Goal: Information Seeking & Learning: Understand process/instructions

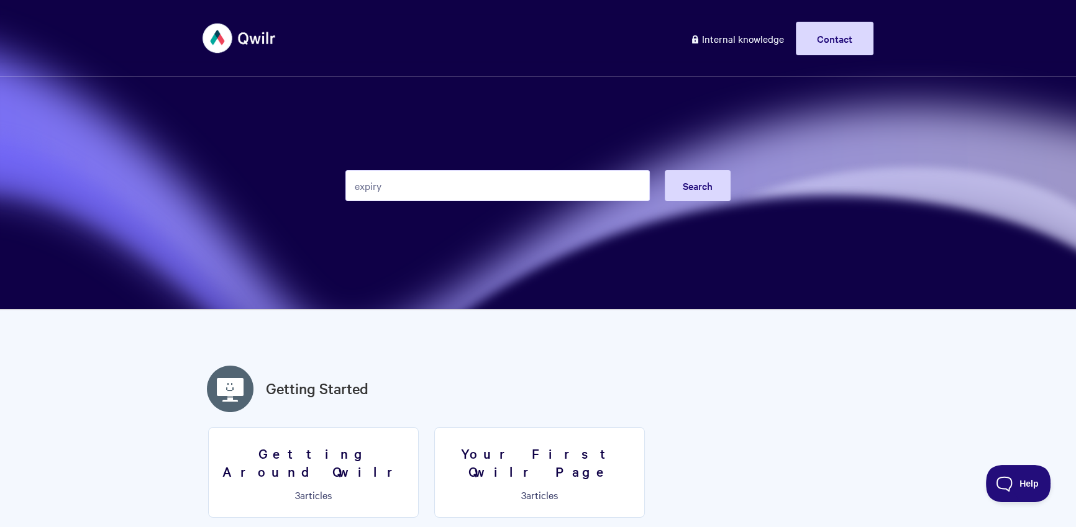
type input "expiry"
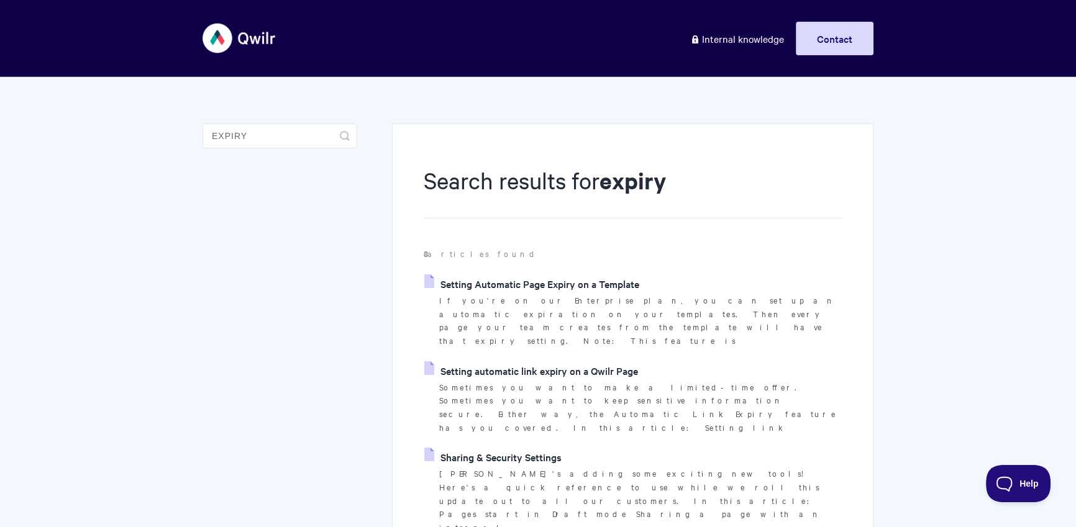
click at [617, 361] on link "Setting automatic link expiry on a Qwilr Page" at bounding box center [531, 370] width 214 height 19
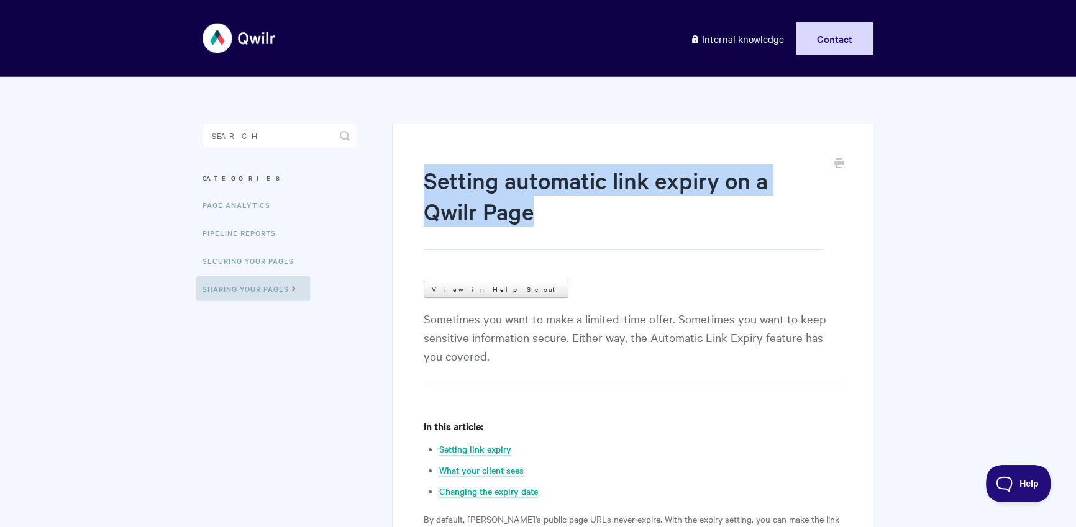
drag, startPoint x: 428, startPoint y: 178, endPoint x: 612, endPoint y: 210, distance: 186.5
click at [612, 210] on h1 "Setting automatic link expiry on a Qwilr Page" at bounding box center [623, 207] width 399 height 85
copy h1 "Setting automatic link expiry on a Qwilr Page"
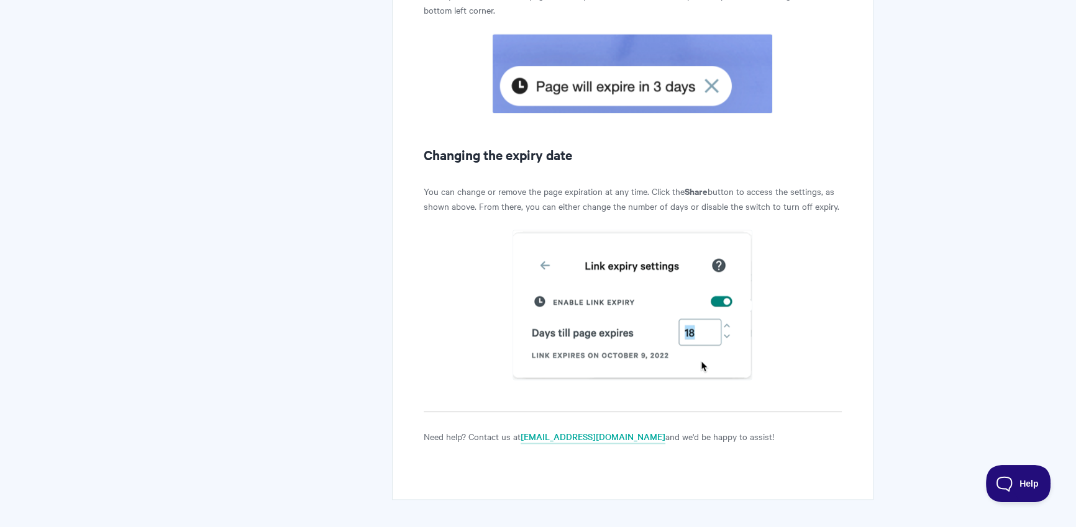
scroll to position [1989, 0]
